Goal: Transaction & Acquisition: Purchase product/service

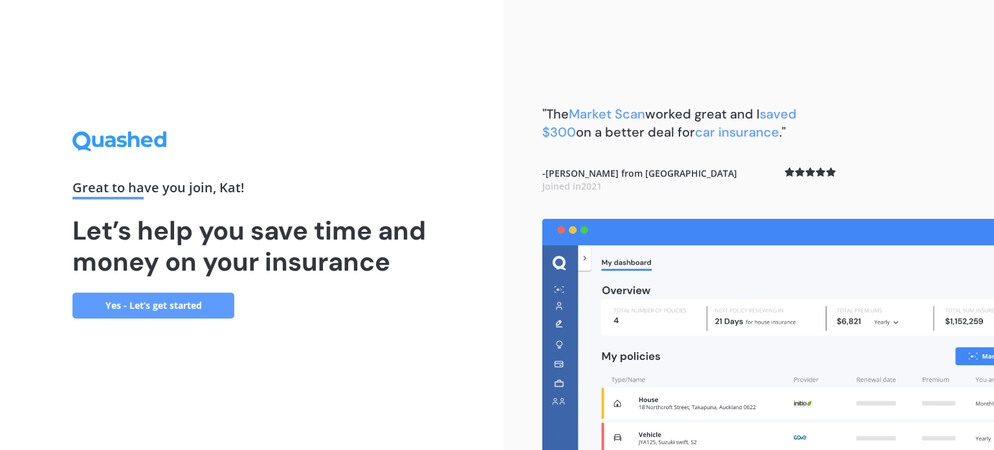
click at [175, 308] on link "Yes - Let’s get started" at bounding box center [153, 306] width 162 height 26
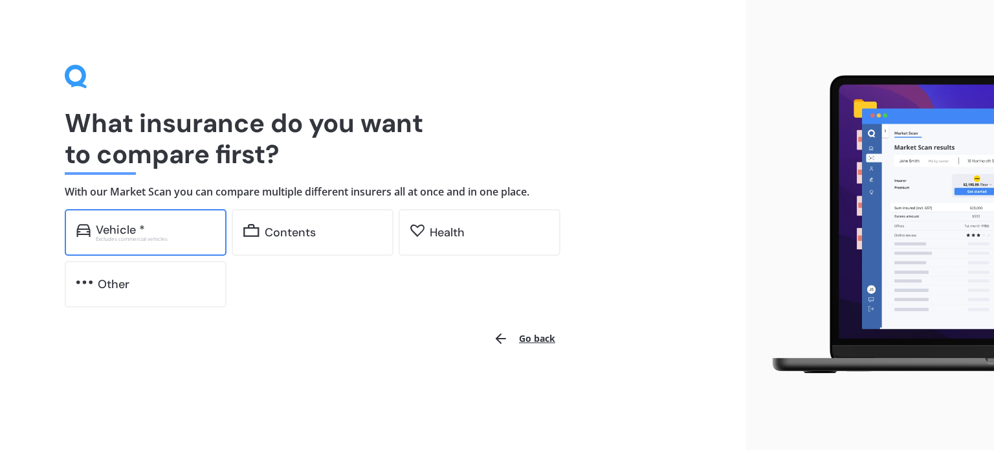
click at [186, 217] on div "Vehicle * Excludes commercial vehicles" at bounding box center [146, 232] width 162 height 47
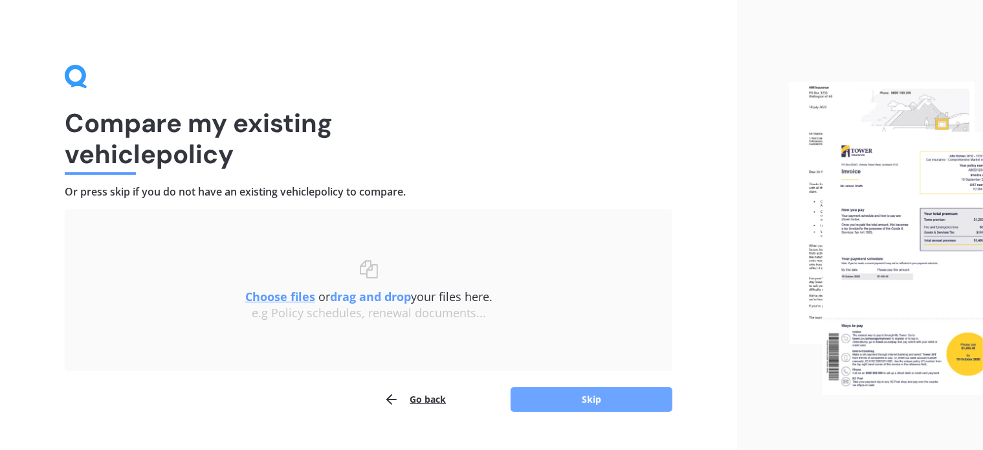
click at [527, 388] on button "Skip" at bounding box center [592, 399] width 162 height 25
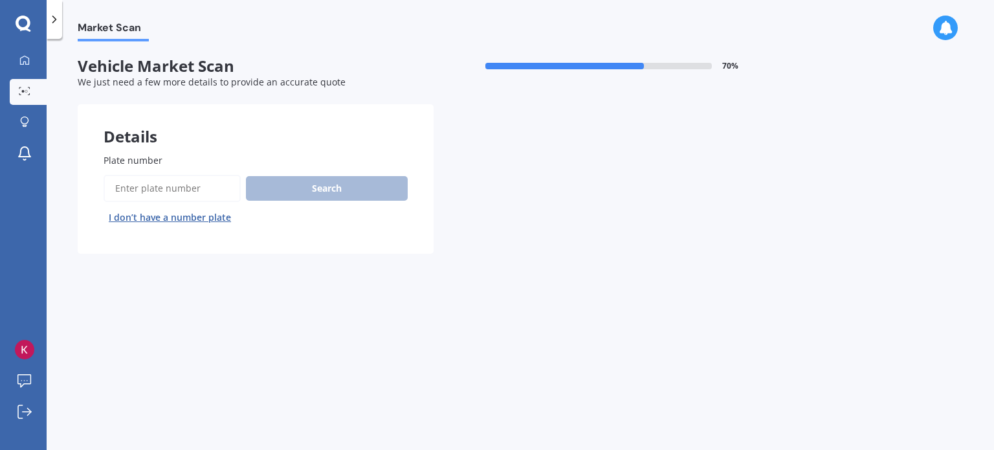
click at [197, 180] on input "Plate number" at bounding box center [172, 188] width 137 height 27
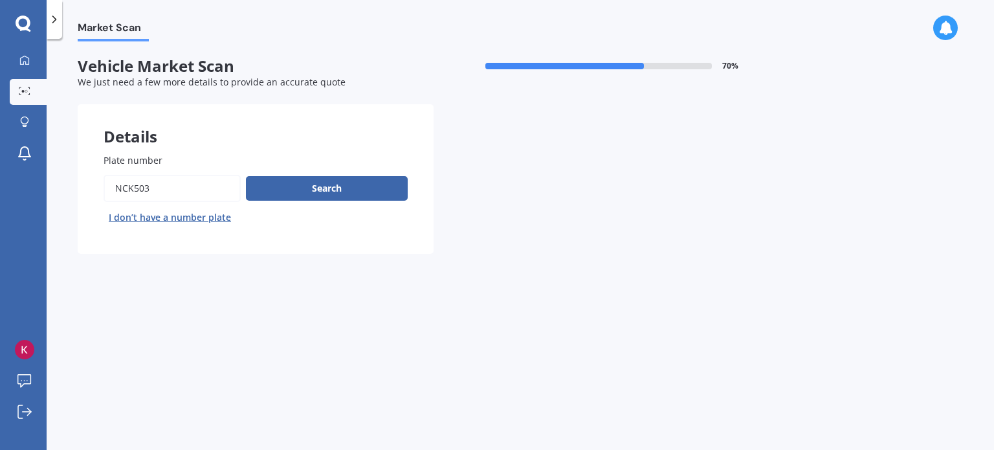
type input "nck503"
drag, startPoint x: 264, startPoint y: 175, endPoint x: 290, endPoint y: 192, distance: 30.9
click at [290, 192] on div "Search I don’t have a number plate" at bounding box center [256, 201] width 304 height 53
click at [290, 192] on button "Search" at bounding box center [327, 188] width 162 height 25
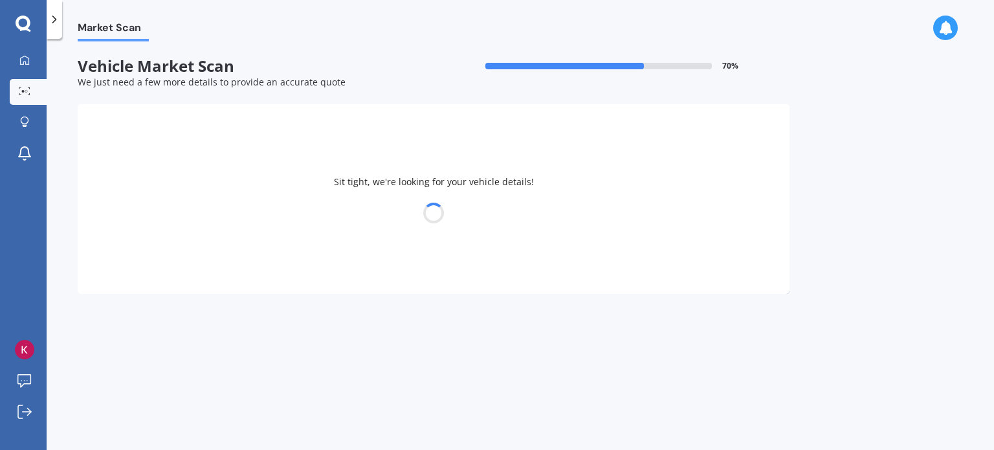
select select "ISUZU"
select select "D-MAX"
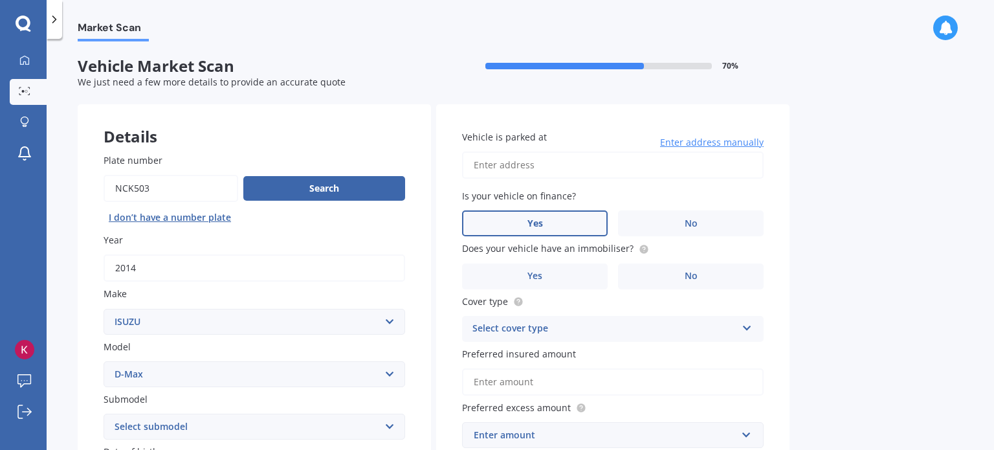
click at [564, 225] on label "Yes" at bounding box center [535, 223] width 146 height 26
click at [0, 0] on input "Yes" at bounding box center [0, 0] width 0 height 0
click at [666, 273] on label "No" at bounding box center [691, 276] width 146 height 26
click at [0, 0] on input "No" at bounding box center [0, 0] width 0 height 0
click at [615, 159] on input "Vehicle is parked at" at bounding box center [613, 164] width 302 height 27
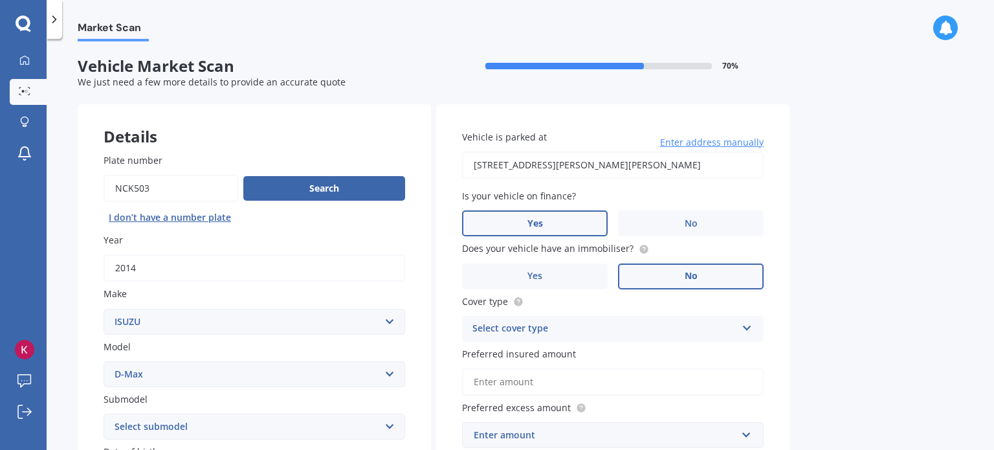
type input "[STREET_ADDRESS][PERSON_NAME]"
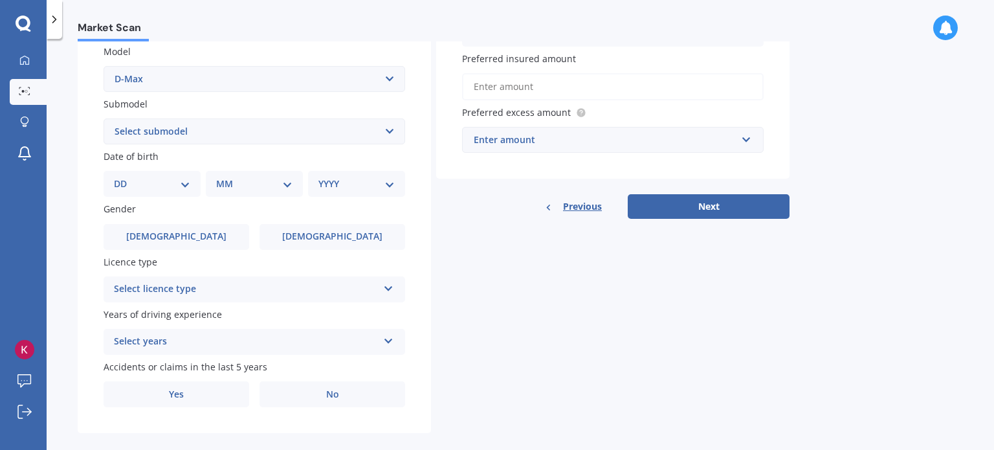
scroll to position [312, 0]
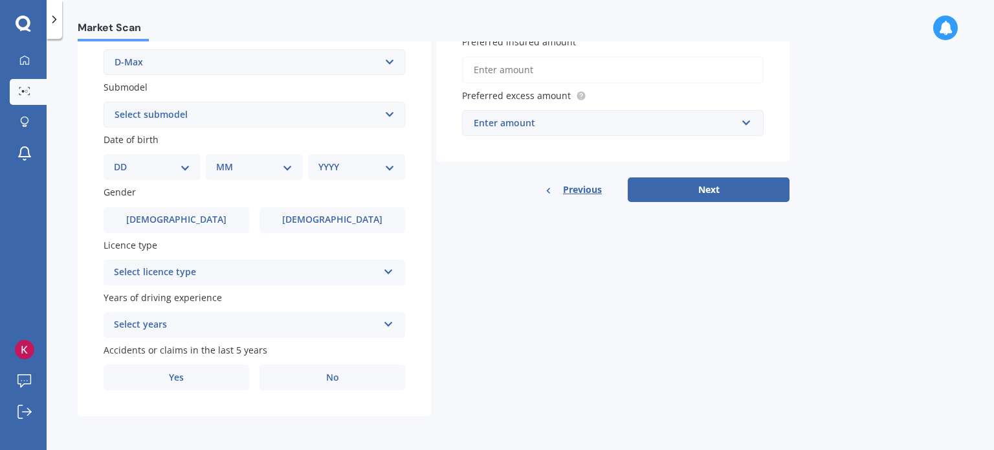
click at [158, 169] on select "DD 01 02 03 04 05 06 07 08 09 10 11 12 13 14 15 16 17 18 19 20 21 22 23 24 25 2…" at bounding box center [152, 167] width 76 height 14
click at [155, 165] on select "DD 01 02 03 04 05 06 07 08 09 10 11 12 13 14 15 16 17 18 19 20 21 22 23 24 25 2…" at bounding box center [152, 167] width 76 height 14
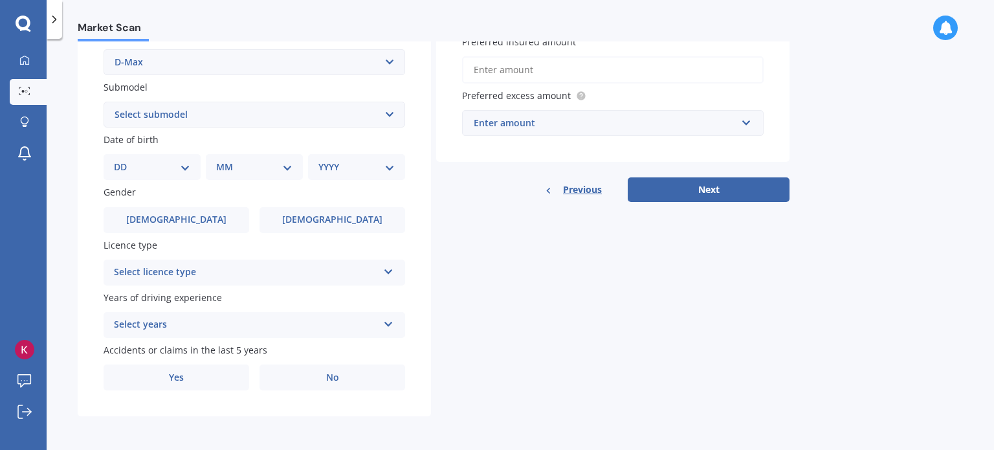
click at [155, 165] on select "DD 01 02 03 04 05 06 07 08 09 10 11 12 13 14 15 16 17 18 19 20 21 22 23 24 25 2…" at bounding box center [152, 167] width 76 height 14
click at [168, 167] on select "DD 01 02 03 04 05 06 07 08 09 10 11 12 13 14 15 16 17 18 19 20 21 22 23 24 25 2…" at bounding box center [152, 167] width 76 height 14
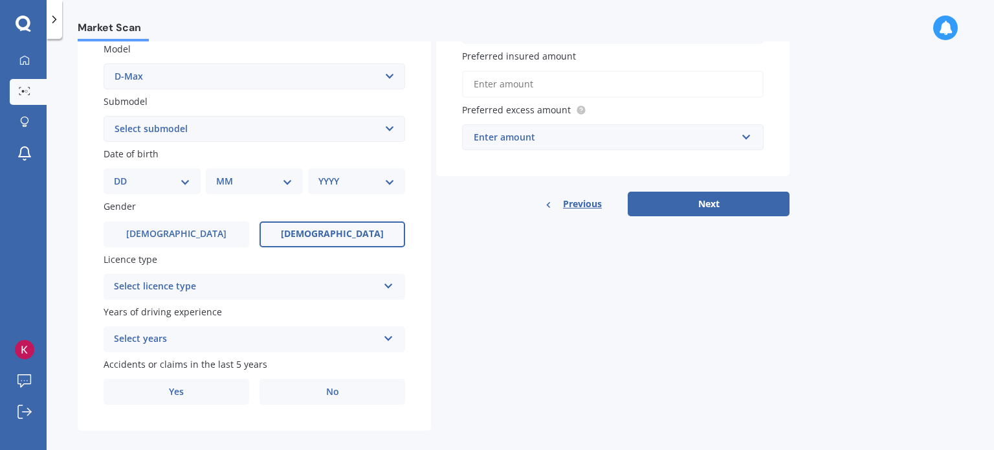
click at [370, 236] on label "[DEMOGRAPHIC_DATA]" at bounding box center [333, 234] width 146 height 26
click at [0, 0] on input "[DEMOGRAPHIC_DATA]" at bounding box center [0, 0] width 0 height 0
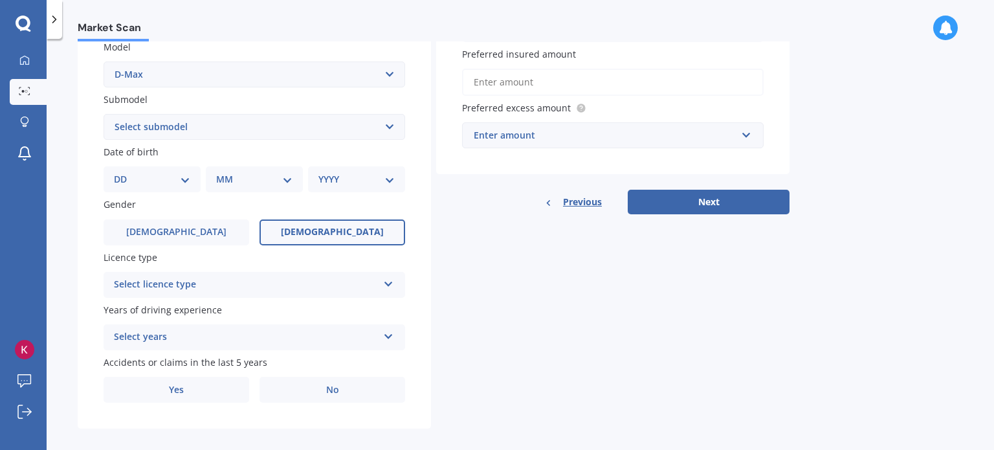
scroll to position [301, 0]
click at [364, 111] on div "Submodel Select submodel (All Other) LS LS-M DOUBLE CAB 4WD LX 4WD" at bounding box center [255, 114] width 302 height 47
click at [368, 135] on select "Select submodel (All Other) LS LS-M DOUBLE CAB 4WD LX 4WD" at bounding box center [255, 126] width 302 height 26
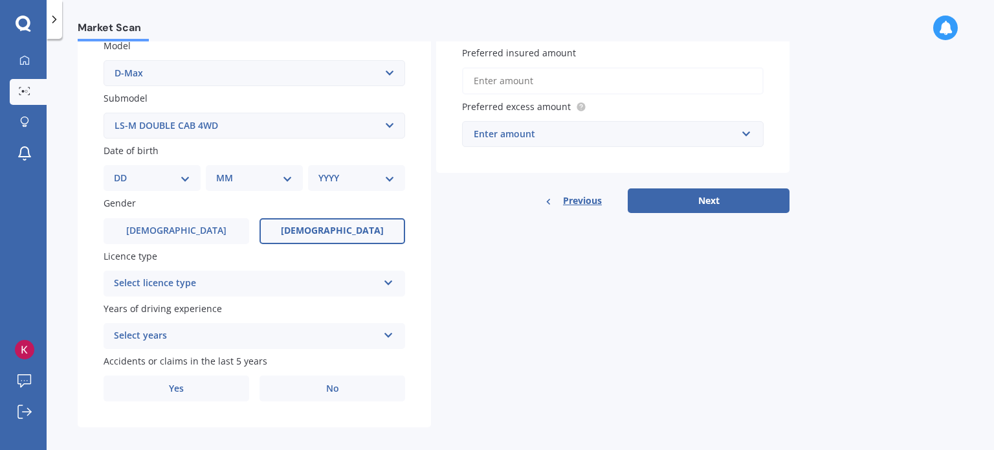
click at [104, 113] on select "Select submodel (All Other) LS LS-M DOUBLE CAB 4WD LX 4WD" at bounding box center [255, 126] width 302 height 26
click at [230, 106] on div "Submodel Select submodel (All Other) LS LS-M DOUBLE CAB 4WD LX 4WD" at bounding box center [255, 114] width 302 height 47
click at [225, 118] on select "Select submodel (All Other) LS LS-M DOUBLE CAB 4WD LX 4WD" at bounding box center [255, 126] width 302 height 26
select select "LS"
click at [104, 113] on select "Select submodel (All Other) LS LS-M DOUBLE CAB 4WD LX 4WD" at bounding box center [255, 126] width 302 height 26
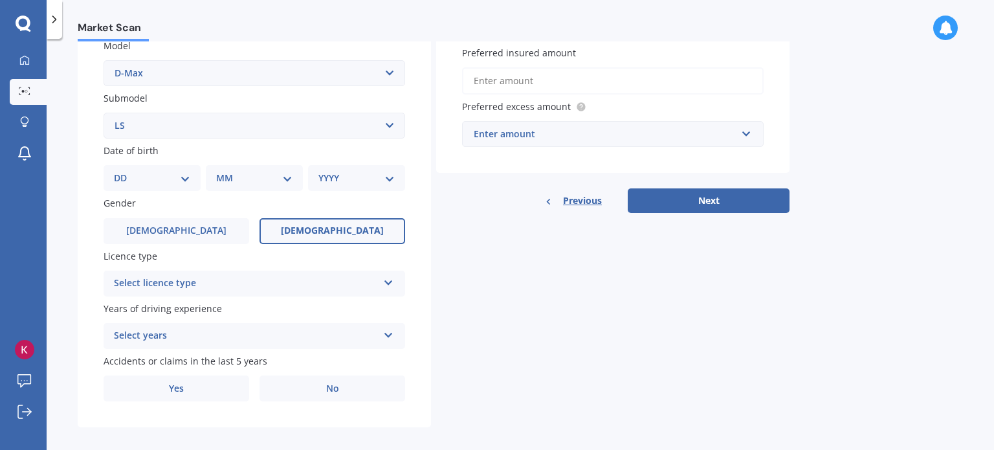
click at [161, 177] on select "DD 01 02 03 04 05 06 07 08 09 10 11 12 13 14 15 16 17 18 19 20 21 22 23 24 25 2…" at bounding box center [152, 178] width 76 height 14
select select "20"
click at [124, 171] on select "DD 01 02 03 04 05 06 07 08 09 10 11 12 13 14 15 16 17 18 19 20 21 22 23 24 25 2…" at bounding box center [152, 178] width 76 height 14
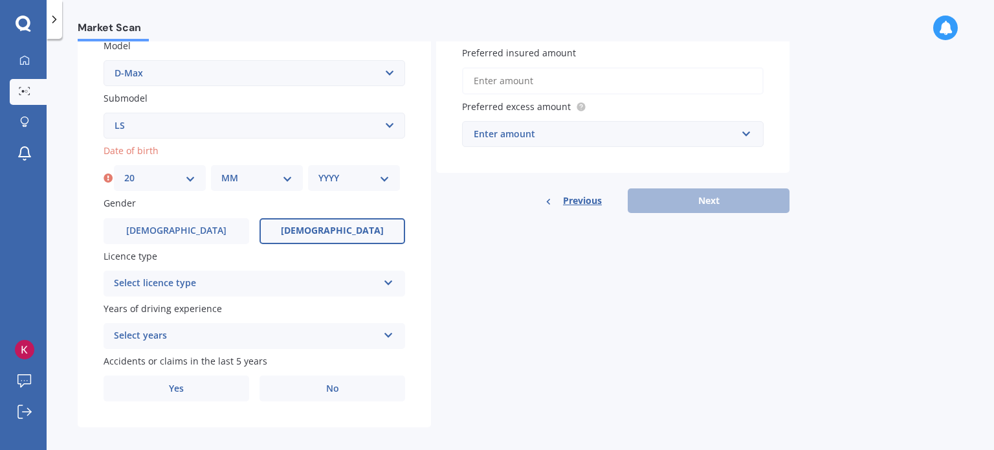
click at [249, 175] on select "MM 01 02 03 04 05 06 07 08 09 10 11 12" at bounding box center [256, 178] width 71 height 14
select select "02"
click at [221, 171] on select "MM 01 02 03 04 05 06 07 08 09 10 11 12" at bounding box center [256, 178] width 71 height 14
click at [353, 177] on select "YYYY 2025 2024 2023 2022 2021 2020 2019 2018 2017 2016 2015 2014 2013 2012 2011…" at bounding box center [353, 178] width 71 height 14
select select "1999"
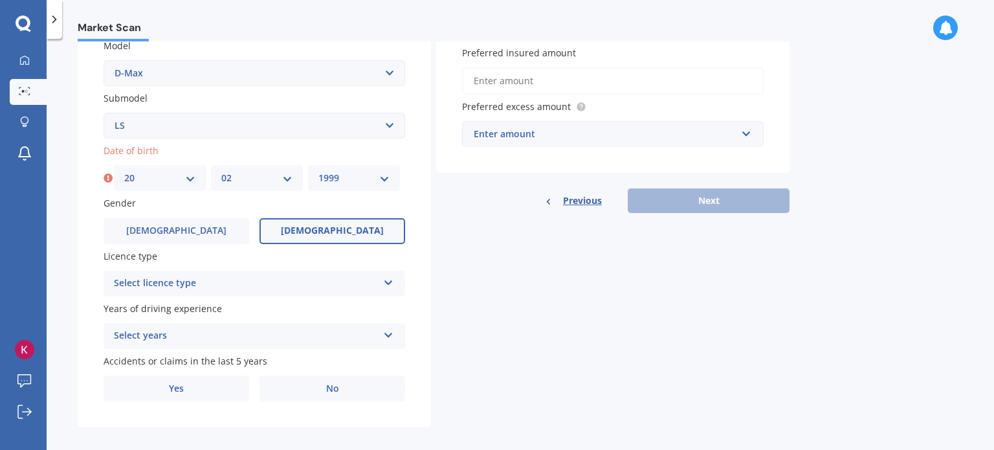
click at [318, 171] on select "YYYY 2025 2024 2023 2022 2021 2020 2019 2018 2017 2016 2015 2014 2013 2012 2011…" at bounding box center [353, 178] width 71 height 14
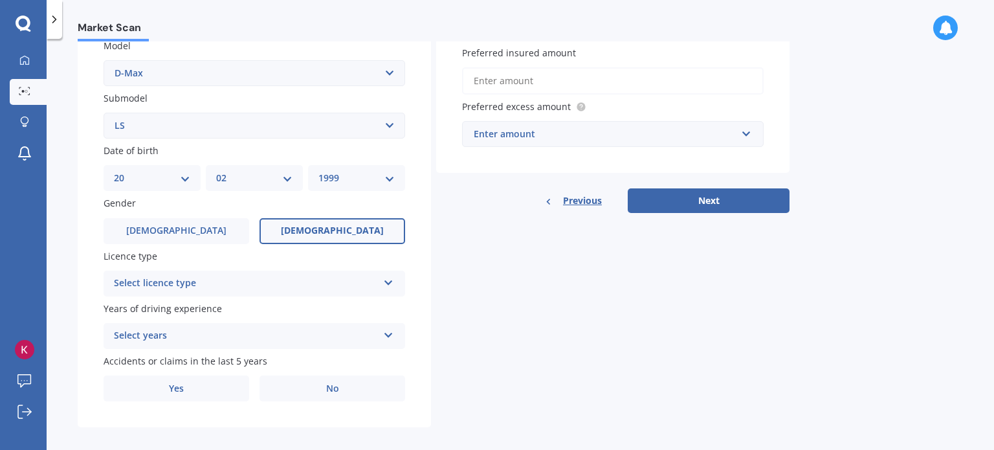
click at [178, 285] on div "Select licence type" at bounding box center [246, 284] width 264 height 16
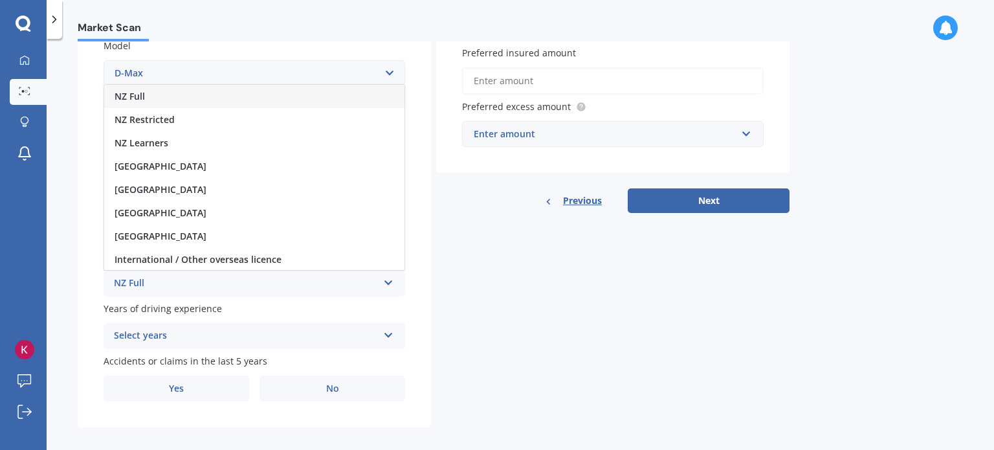
click at [184, 96] on div "NZ Full" at bounding box center [254, 96] width 300 height 23
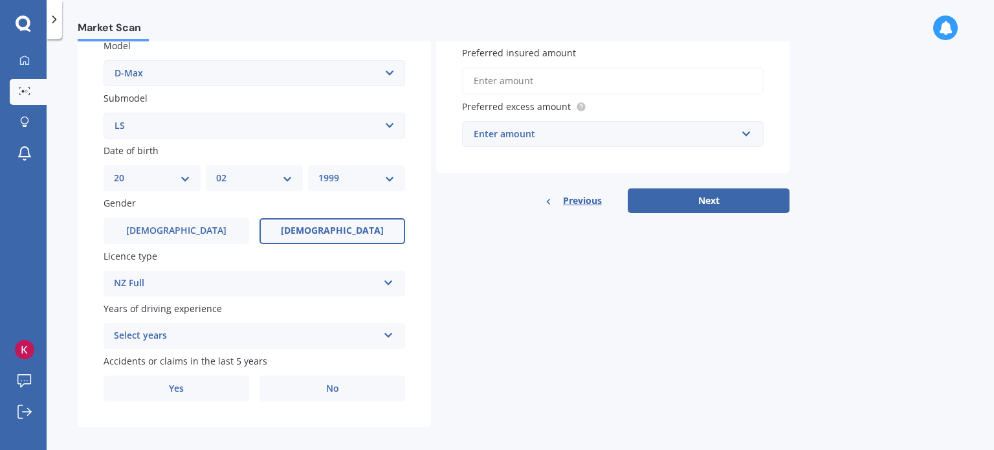
click at [159, 335] on div "Select years" at bounding box center [246, 336] width 264 height 16
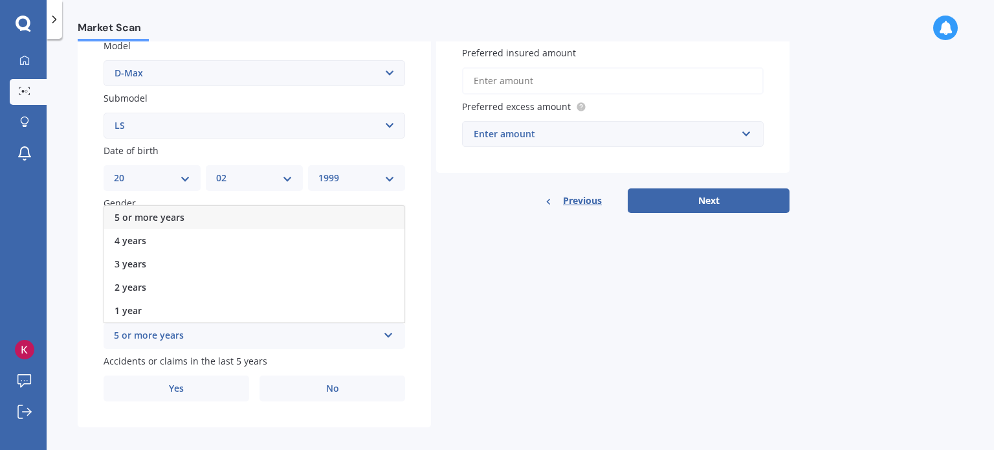
click at [162, 218] on span "5 or more years" at bounding box center [150, 217] width 70 height 12
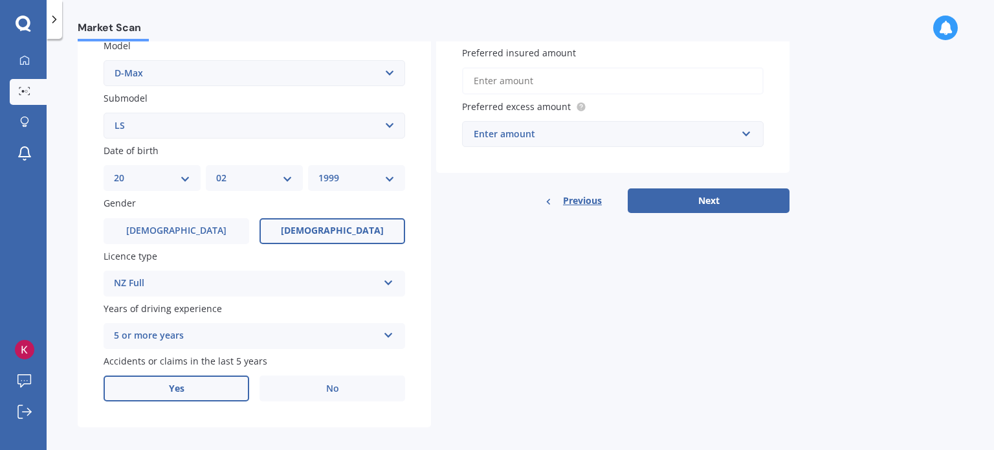
click at [190, 394] on label "Yes" at bounding box center [177, 388] width 146 height 26
click at [0, 0] on input "Yes" at bounding box center [0, 0] width 0 height 0
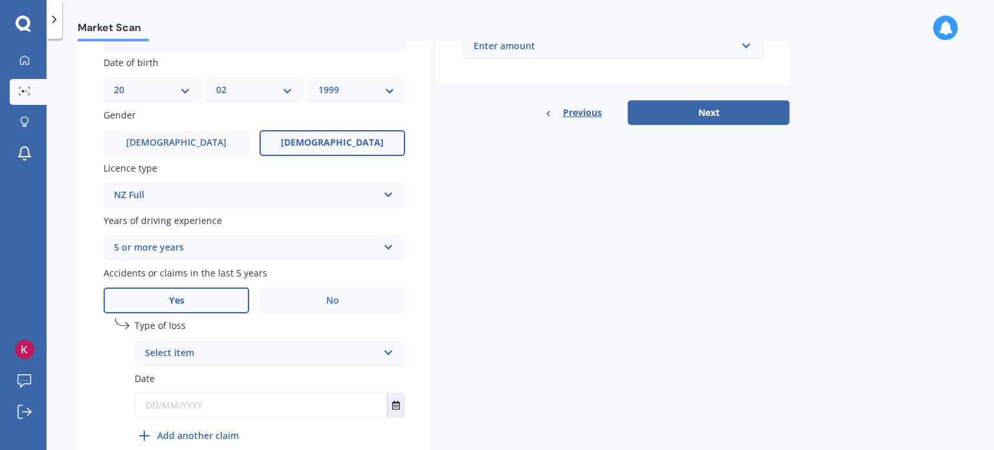
scroll to position [452, 0]
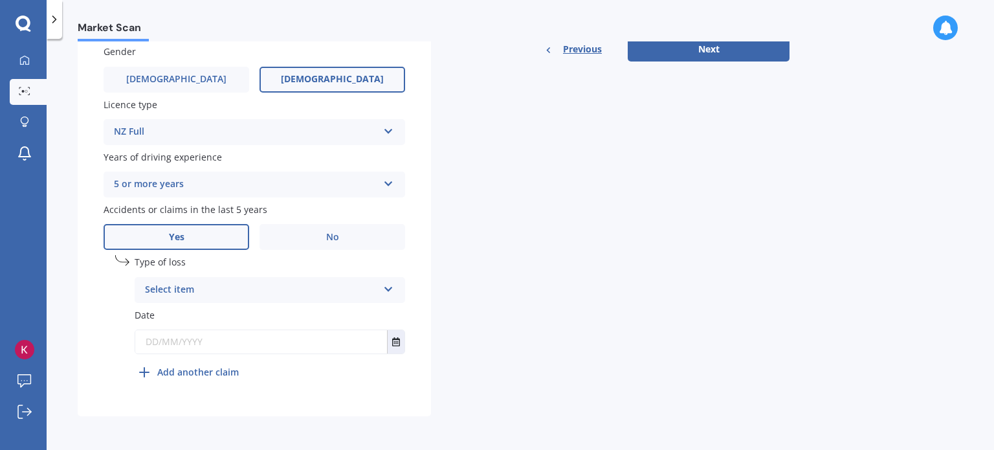
click at [181, 294] on div "Select item" at bounding box center [261, 290] width 233 height 16
click at [172, 309] on span "At fault accident" at bounding box center [182, 315] width 73 height 12
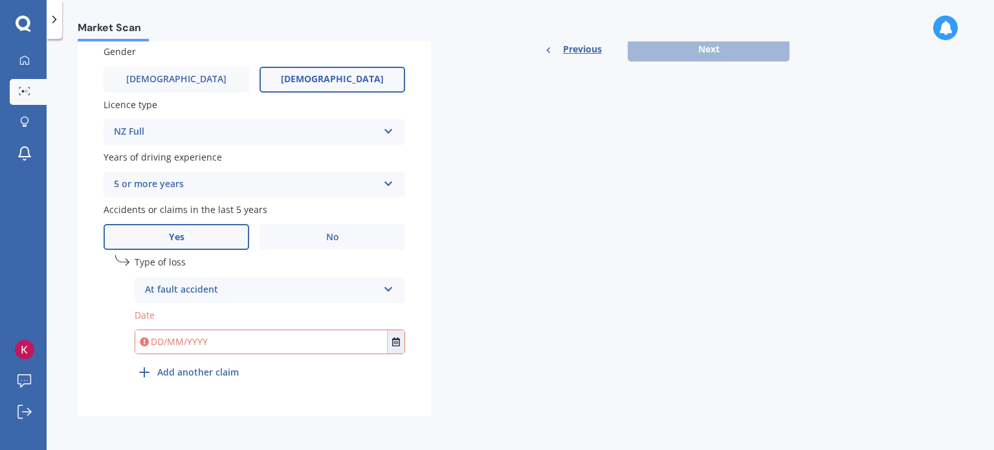
click at [169, 287] on div "At fault accident" at bounding box center [261, 290] width 233 height 16
click at [163, 292] on div "At fault accident" at bounding box center [261, 290] width 233 height 16
click at [168, 344] on input "text" at bounding box center [261, 341] width 252 height 23
type input "[DATE]"
click at [715, 277] on div "Details Plate number Search I don’t have a number plate Year [DATE] Make Select…" at bounding box center [434, 34] width 712 height 764
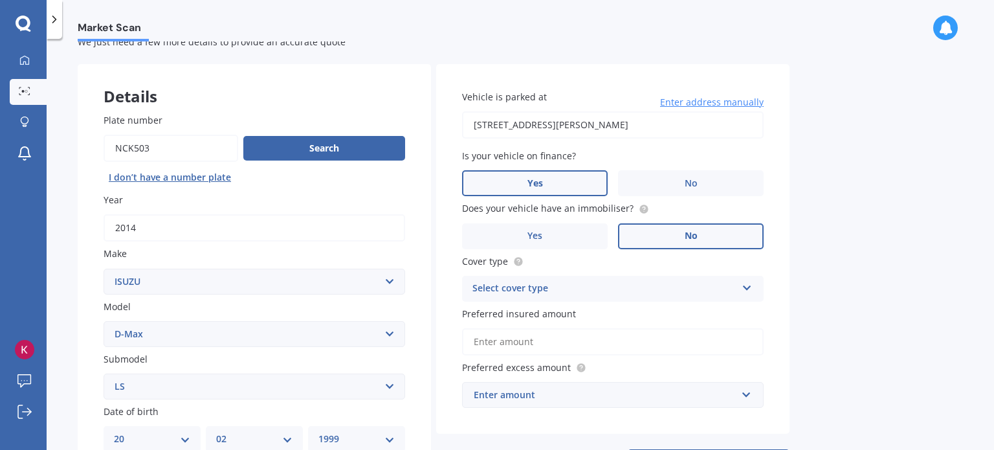
scroll to position [0, 0]
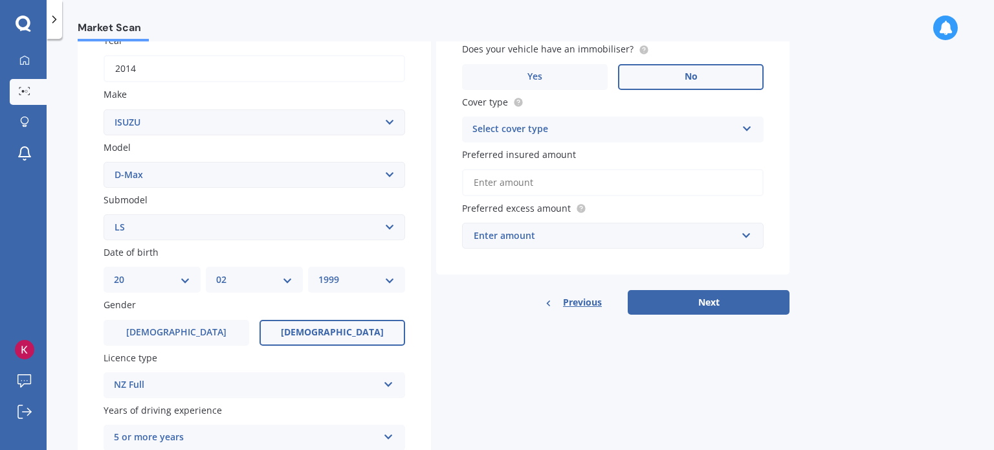
click at [546, 117] on div "Select cover type Comprehensive Third Party, Fire & Theft Third Party" at bounding box center [613, 130] width 302 height 26
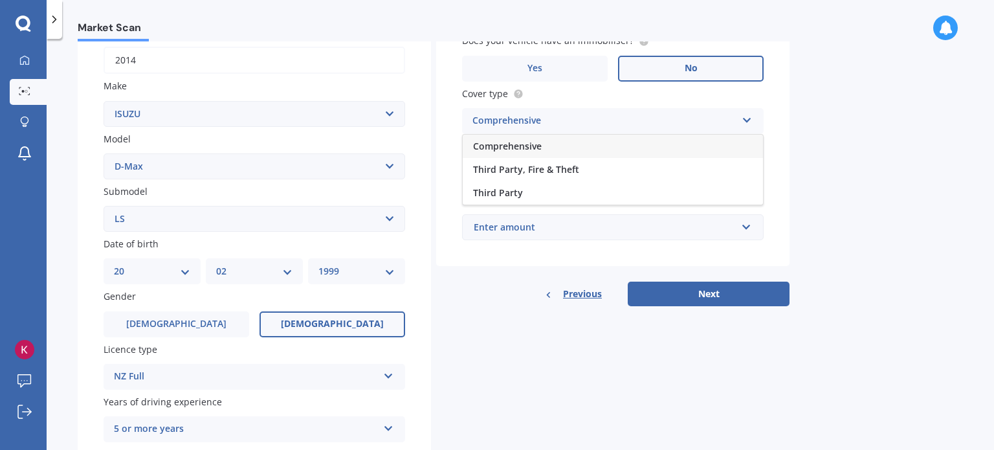
scroll to position [208, 0]
click at [537, 144] on span "Comprehensive" at bounding box center [507, 145] width 69 height 12
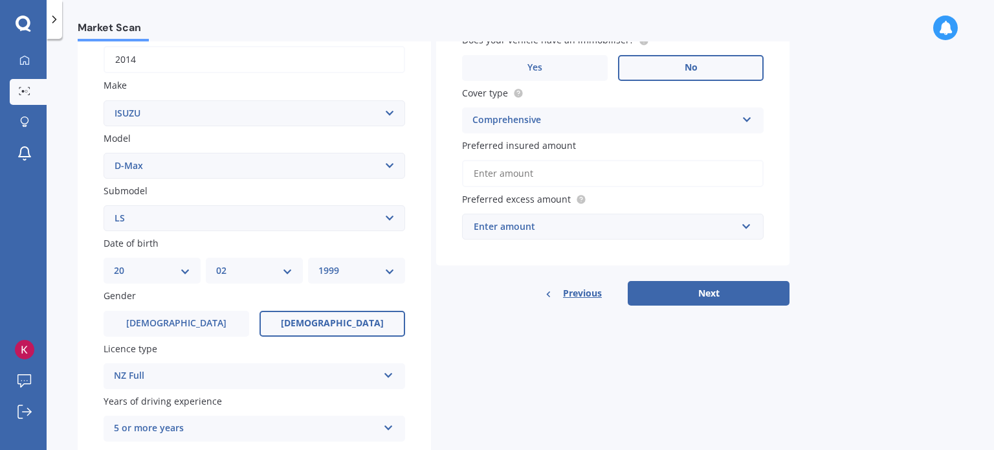
click at [507, 174] on input "Preferred insured amount" at bounding box center [613, 173] width 302 height 27
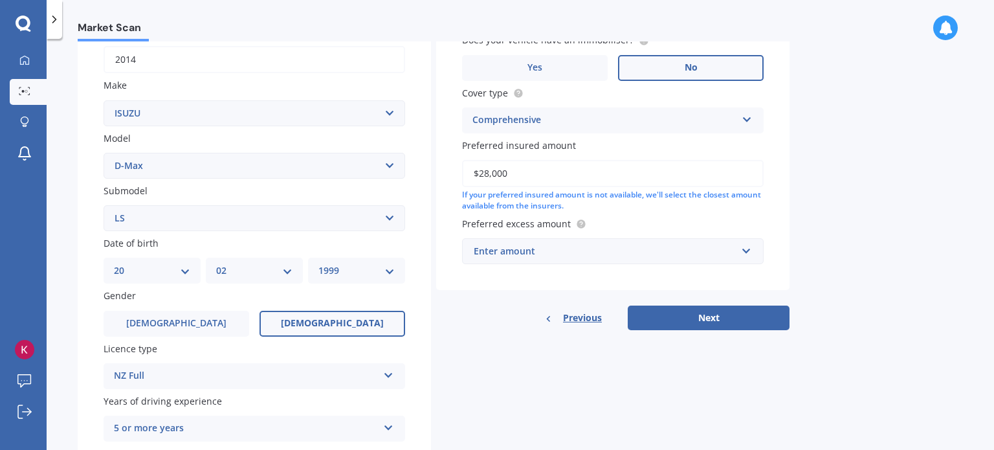
type input "$28,000"
click at [634, 244] on div "Enter amount" at bounding box center [605, 251] width 263 height 14
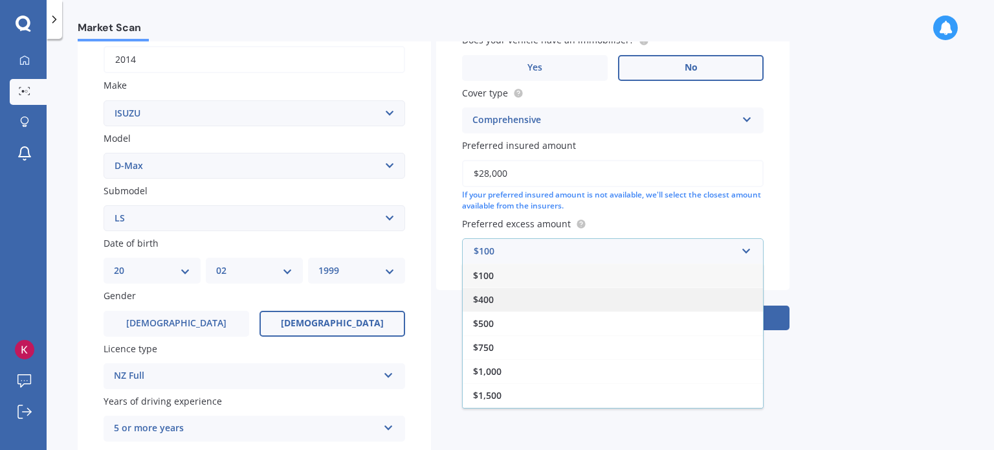
click at [558, 300] on div "$400" at bounding box center [613, 299] width 300 height 24
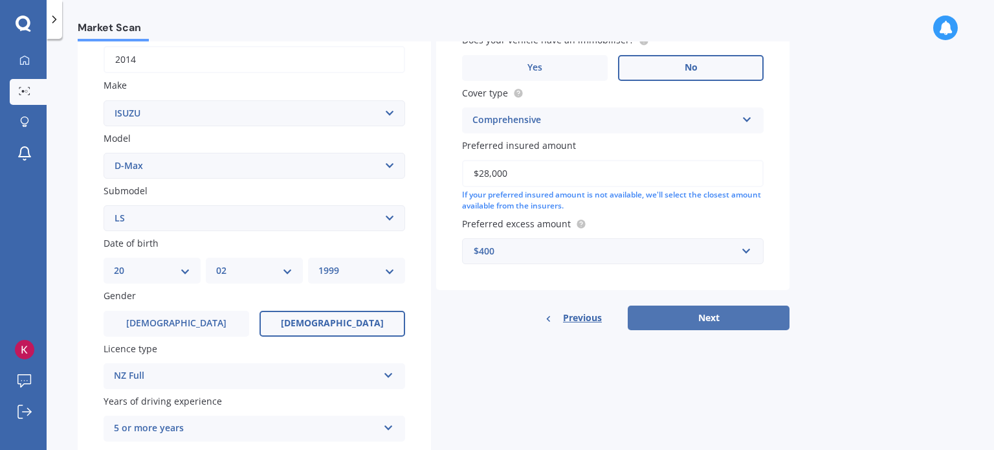
click at [691, 313] on button "Next" at bounding box center [709, 317] width 162 height 25
select select "20"
select select "02"
select select "1999"
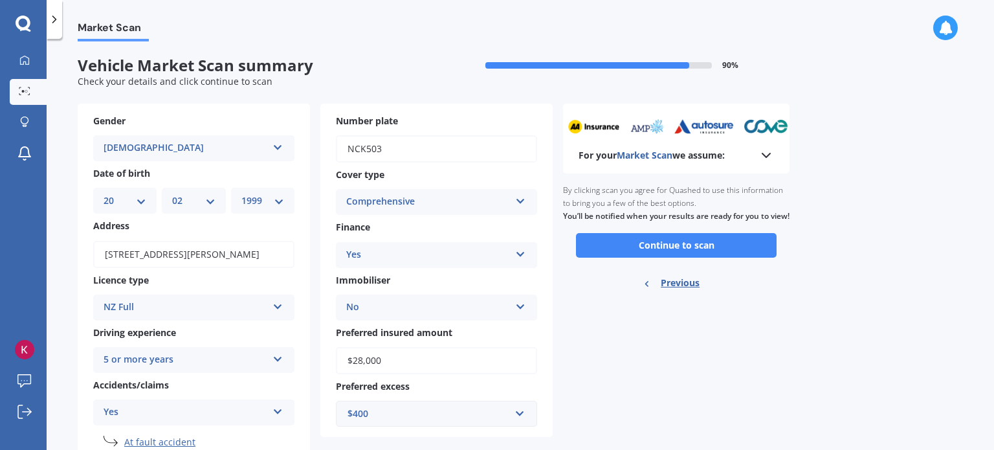
scroll to position [0, 0]
click at [636, 258] on button "Continue to scan" at bounding box center [676, 246] width 201 height 25
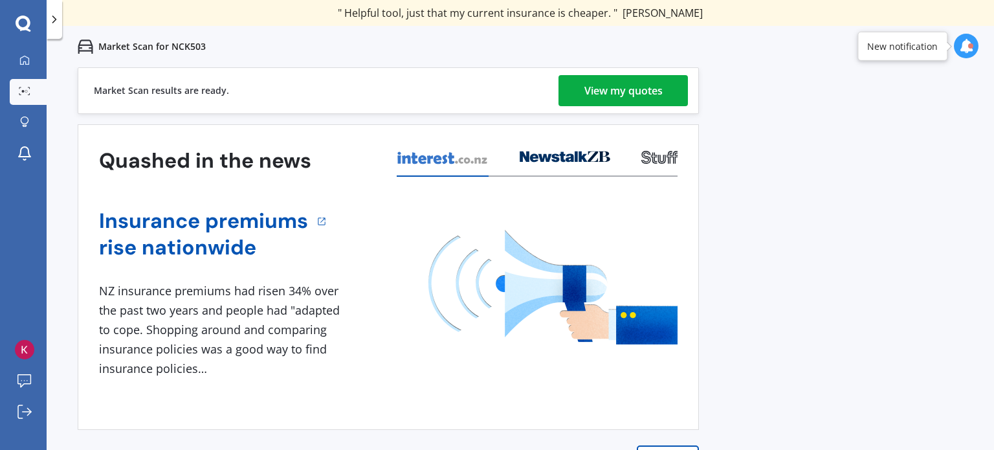
drag, startPoint x: 637, startPoint y: 69, endPoint x: 634, endPoint y: 80, distance: 10.7
click at [637, 69] on div "Market Scan results are ready. View my quotes" at bounding box center [388, 90] width 621 height 47
click at [628, 106] on div "Market Scan results are ready. View my quotes" at bounding box center [388, 90] width 621 height 47
click at [627, 98] on div "View my quotes" at bounding box center [623, 90] width 78 height 31
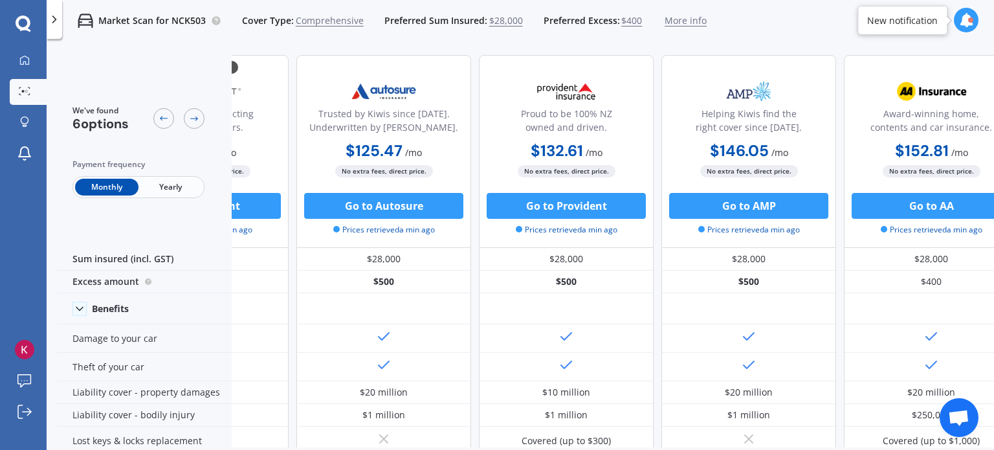
scroll to position [0, 119]
click at [209, 193] on div "We've found 6 options Payment frequency Monthly Yearly" at bounding box center [144, 151] width 175 height 193
click at [241, 201] on button "Go to Assurant" at bounding box center [199, 206] width 159 height 26
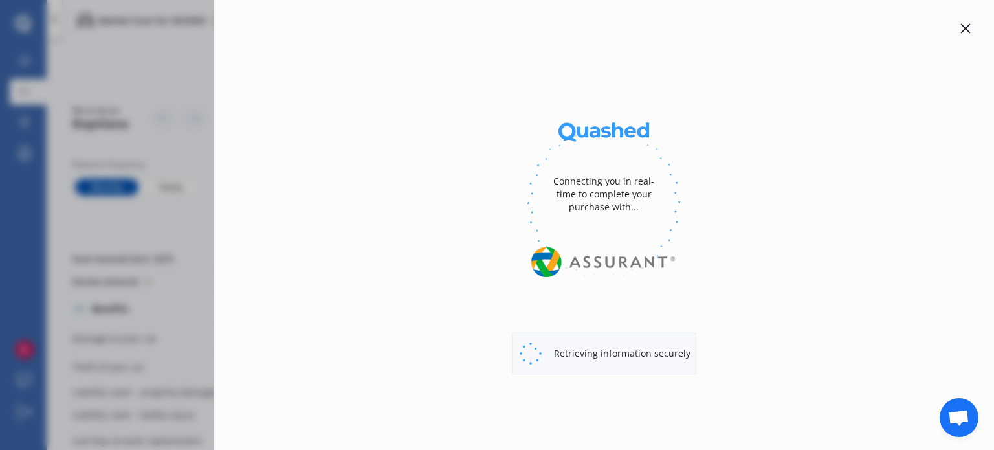
select select "Yearly"
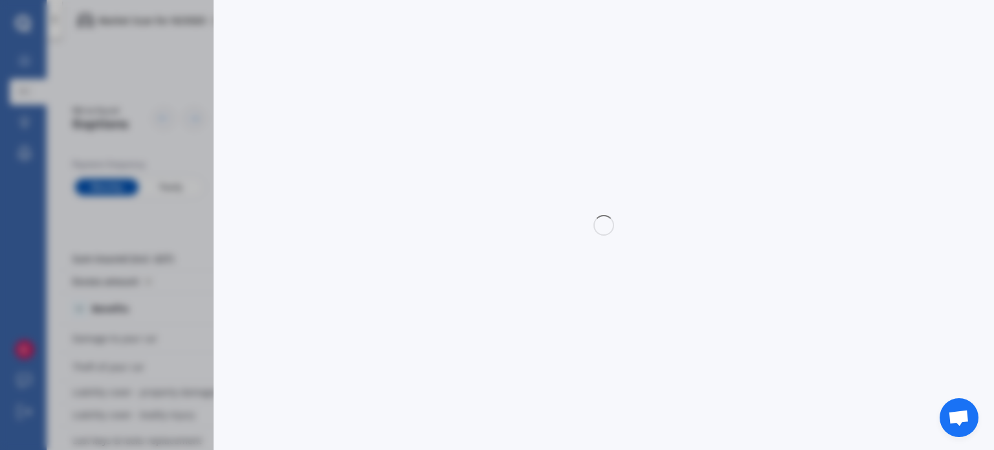
select select "full"
select select "0"
select select "Canterbury"
select select "ISUZU"
select select "D-MAX"
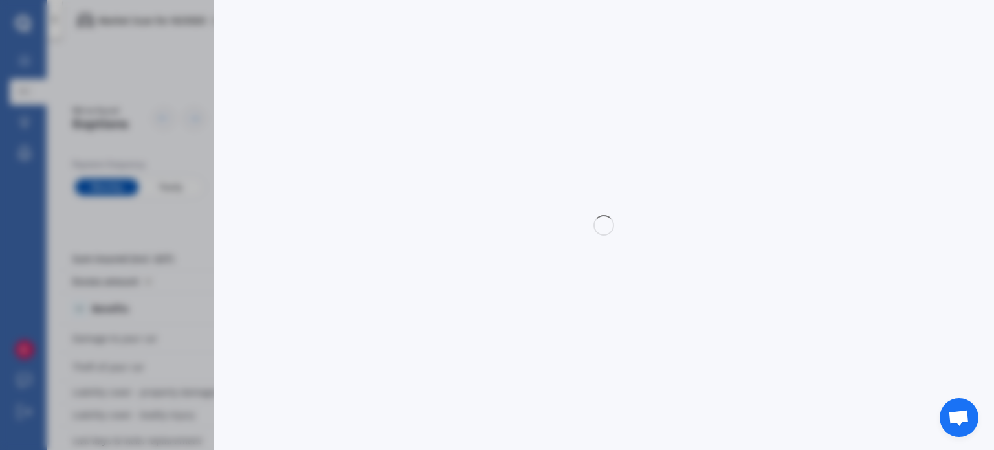
select select "LS"
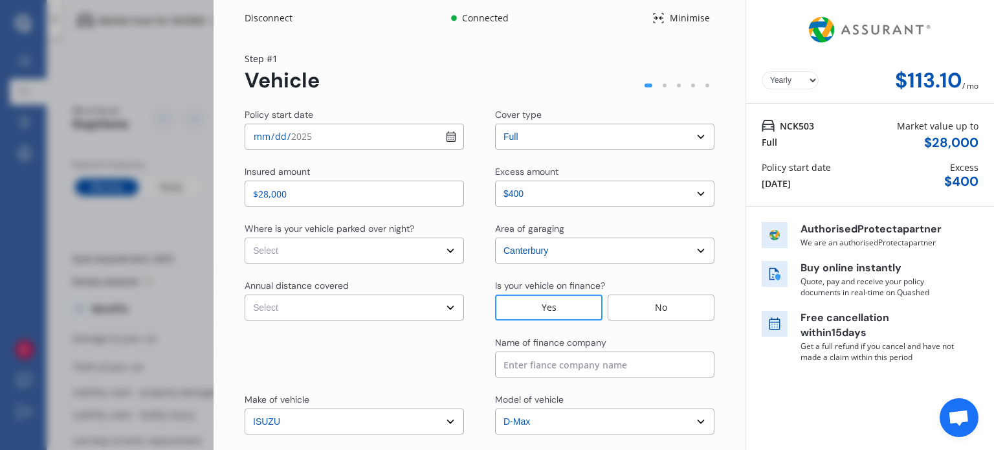
select select "Monthly"
click at [854, 27] on img at bounding box center [870, 29] width 130 height 49
